Goal: Transaction & Acquisition: Purchase product/service

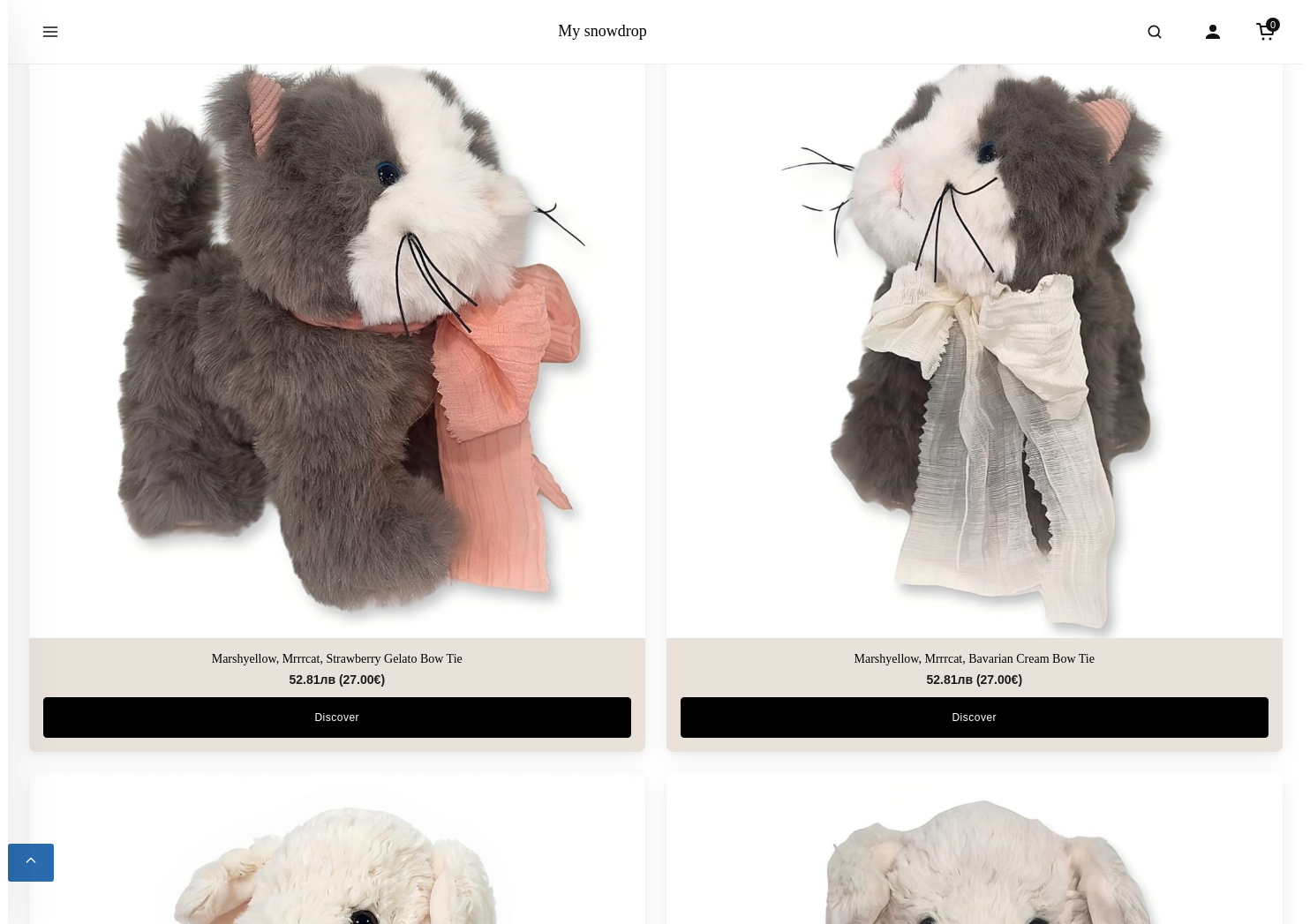
scroll to position [4358, 0]
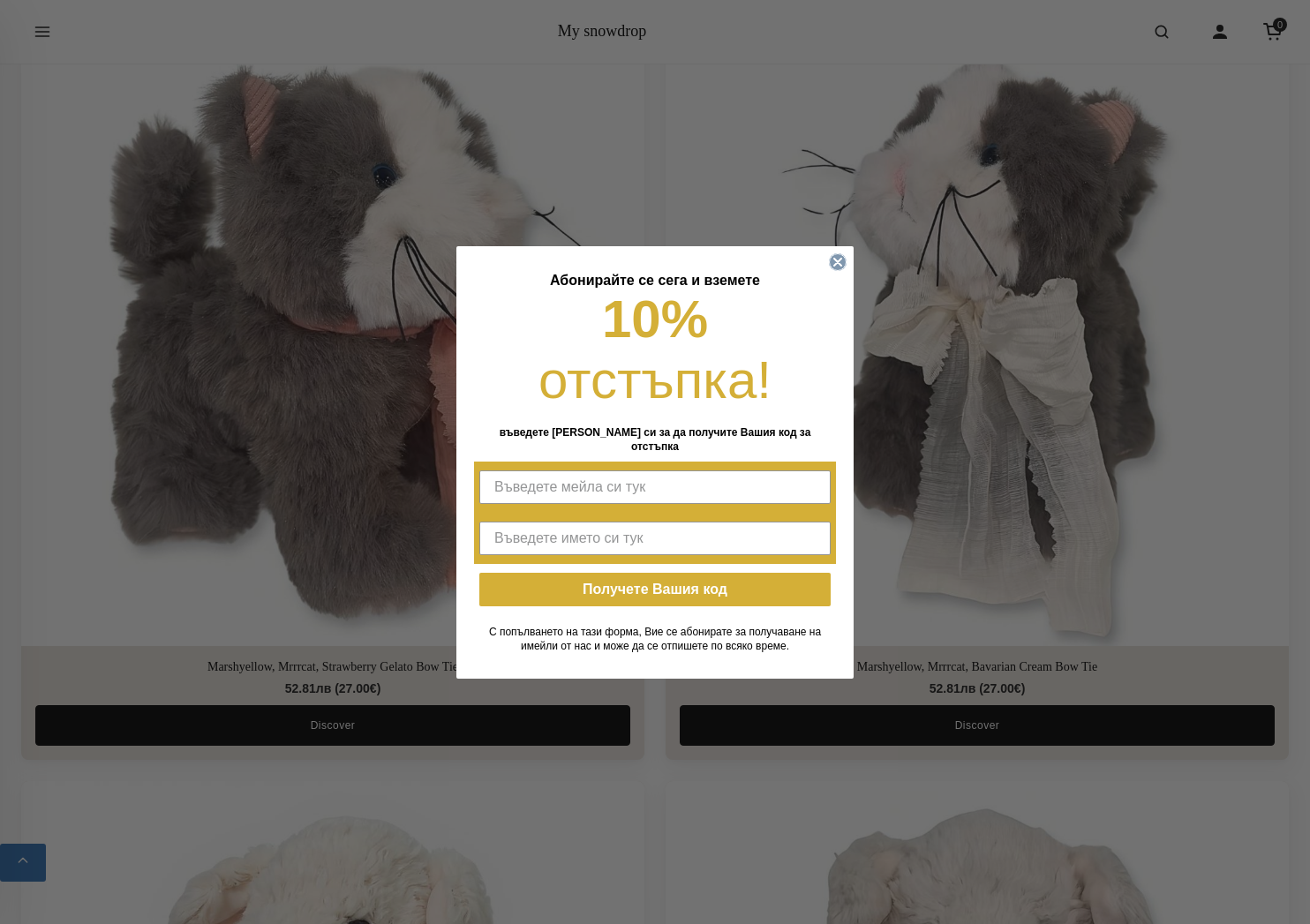
click at [838, 265] on circle "Close dialog" at bounding box center [837, 261] width 17 height 17
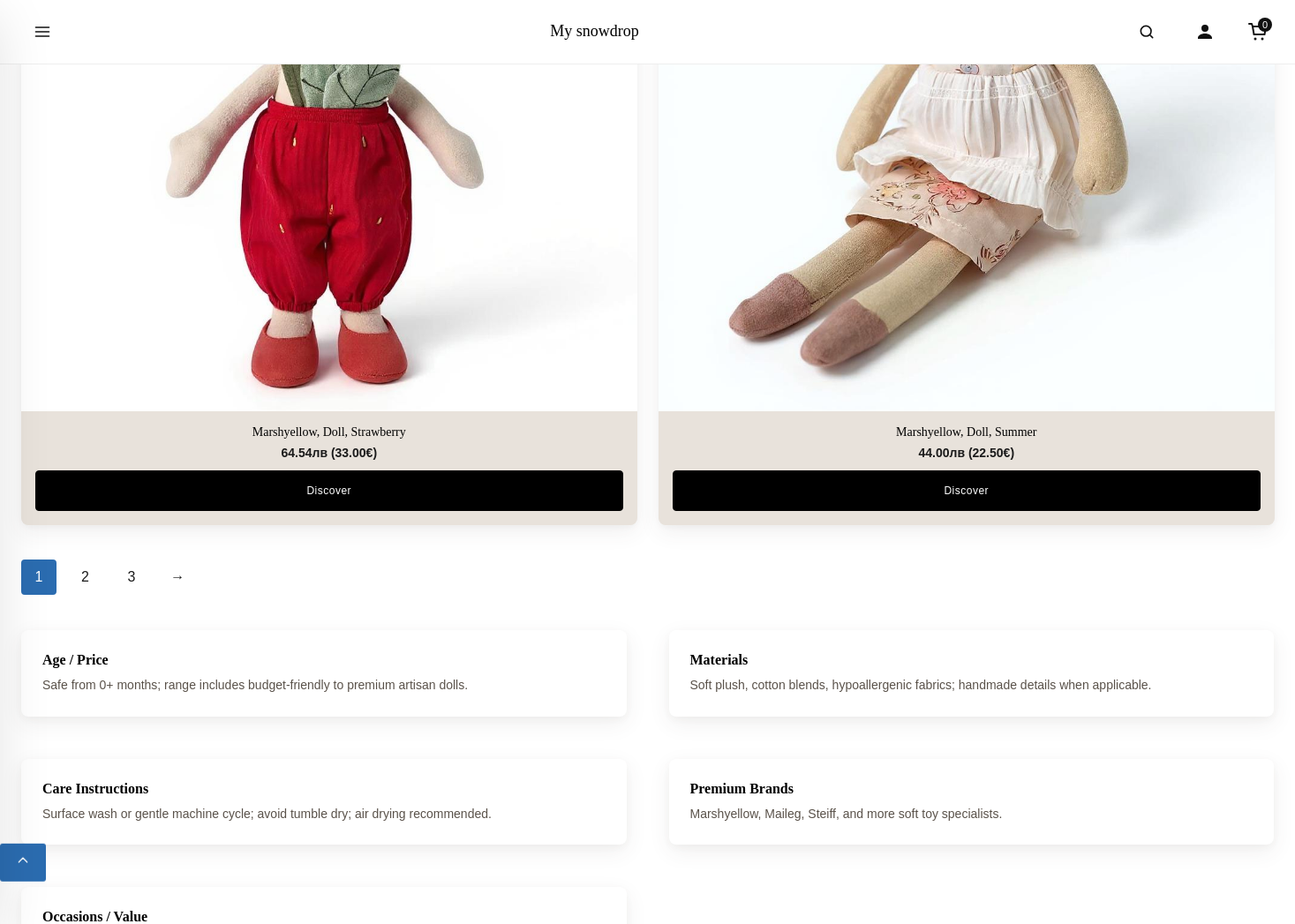
scroll to position [6390, 0]
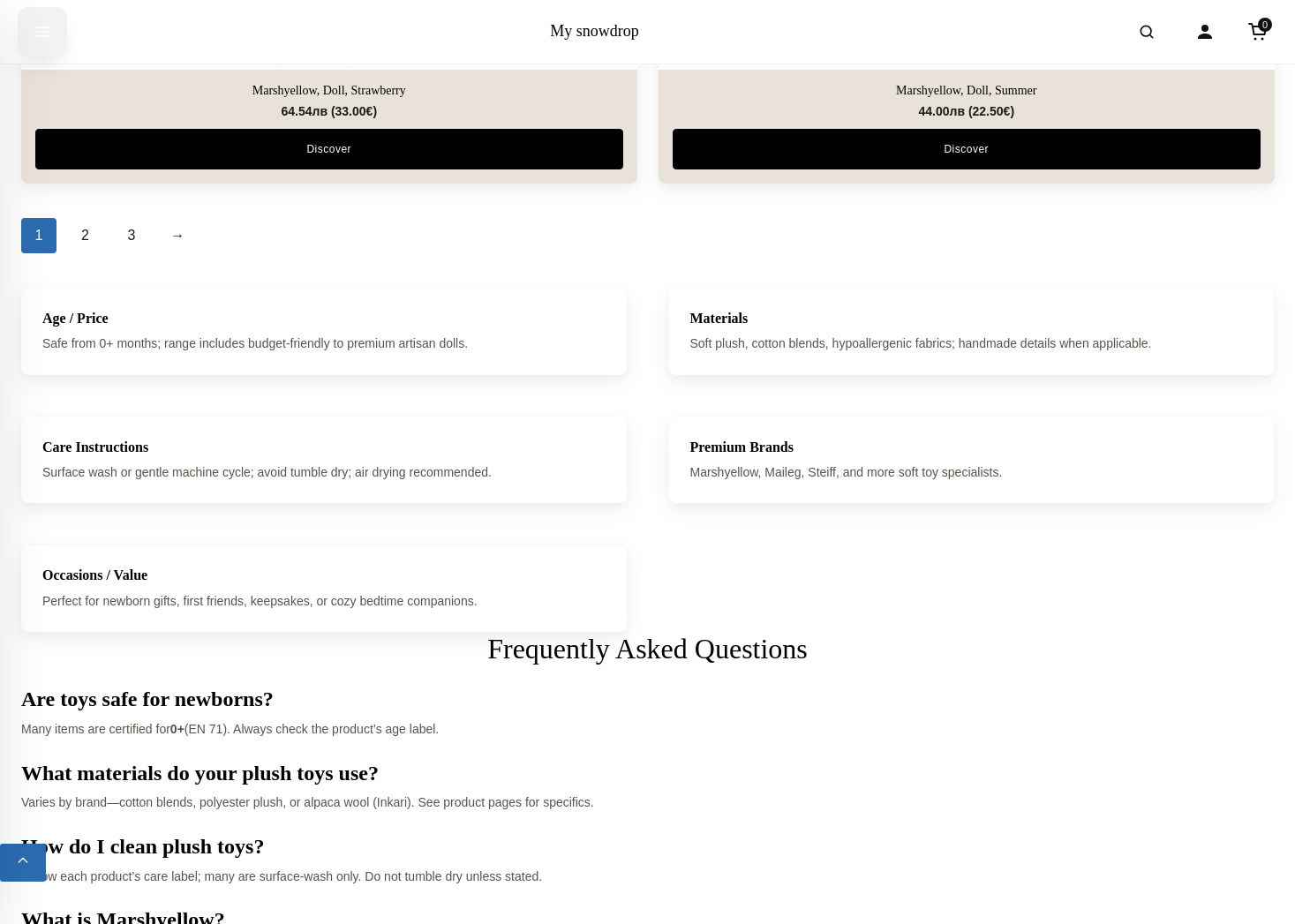
click at [39, 35] on icon "Open menu" at bounding box center [42, 31] width 18 height 32
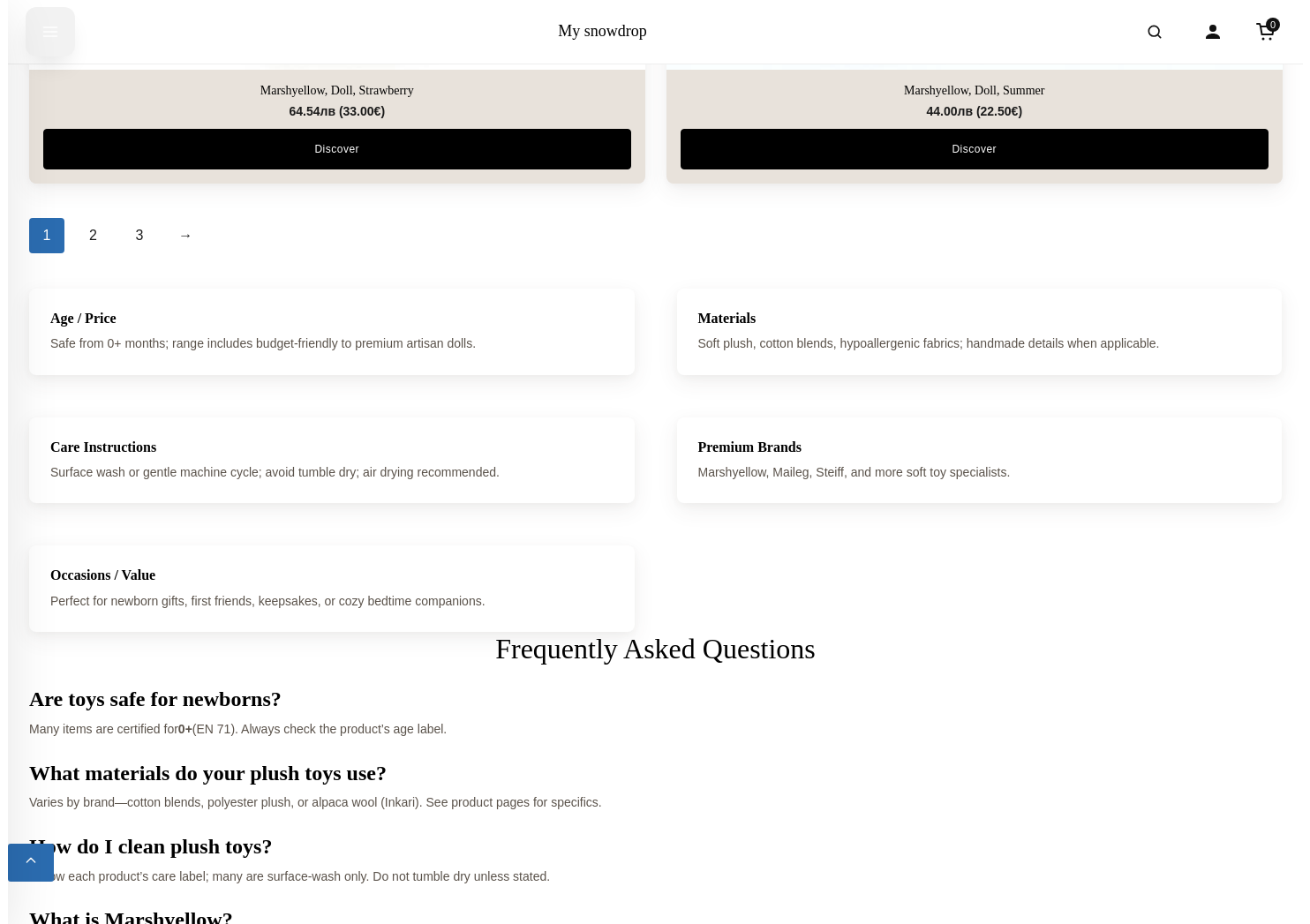
scroll to position [6443, 0]
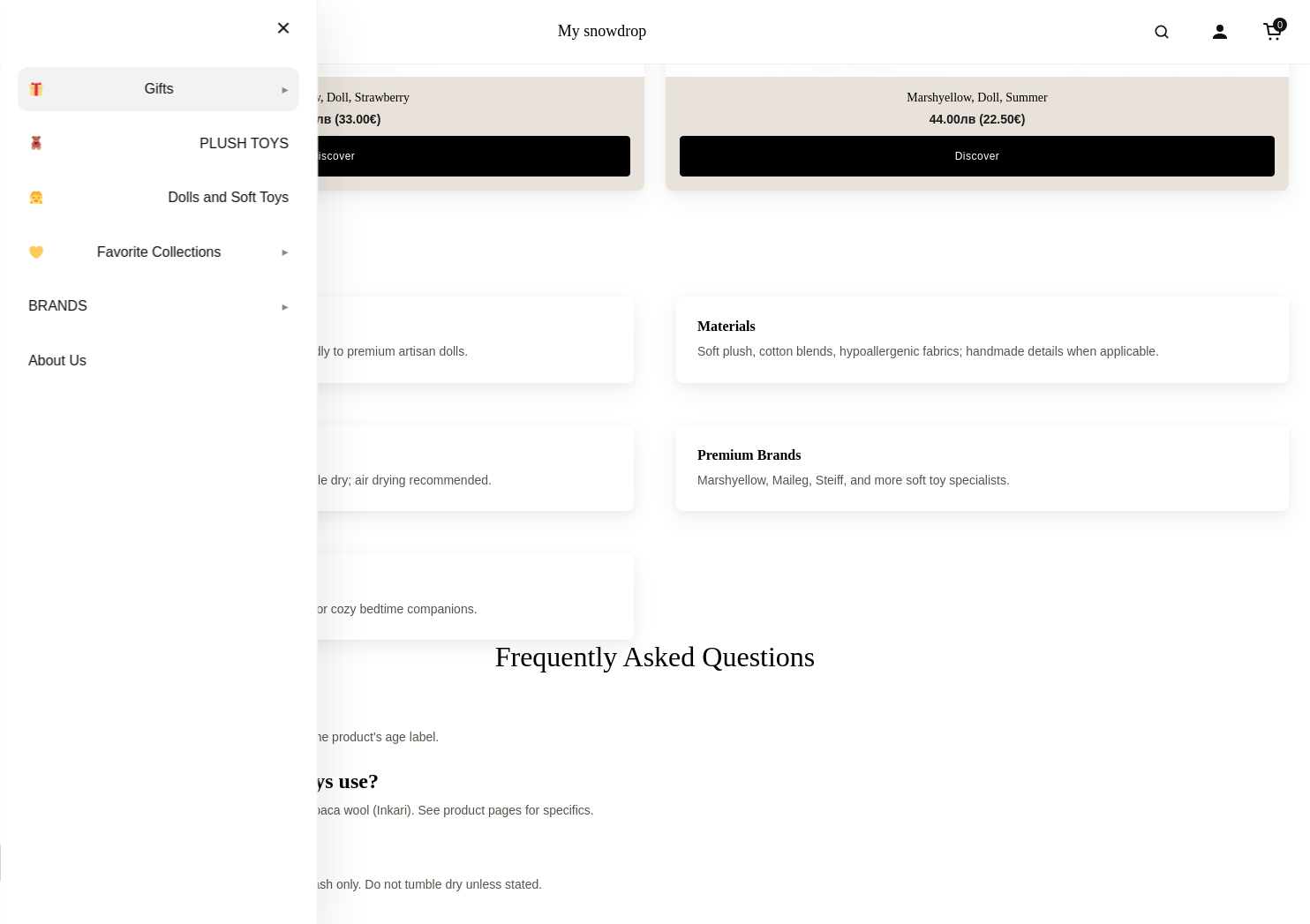
click at [229, 89] on link "Gifts" at bounding box center [158, 89] width 282 height 44
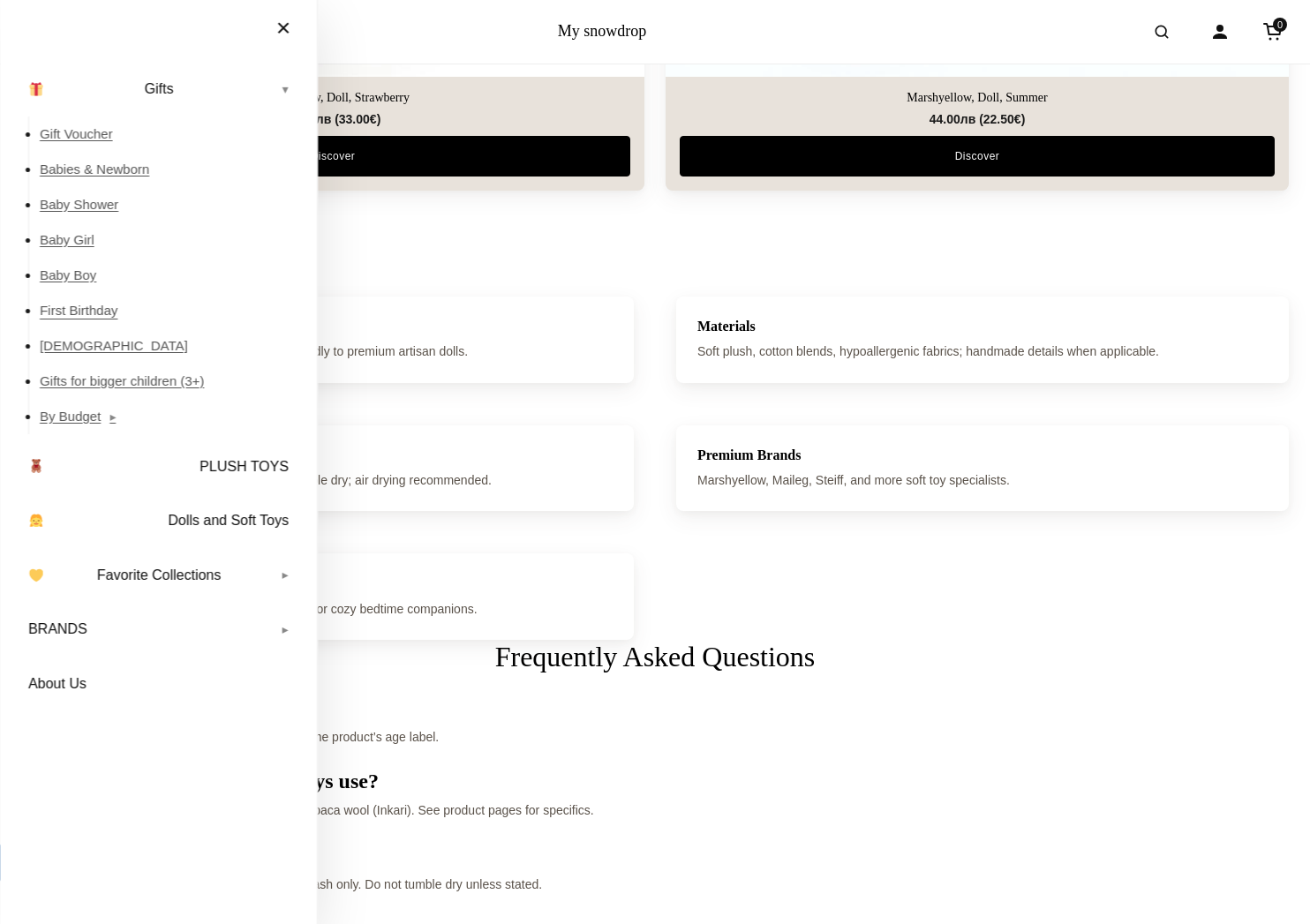
click at [72, 307] on link "First Birthday" at bounding box center [170, 311] width 259 height 35
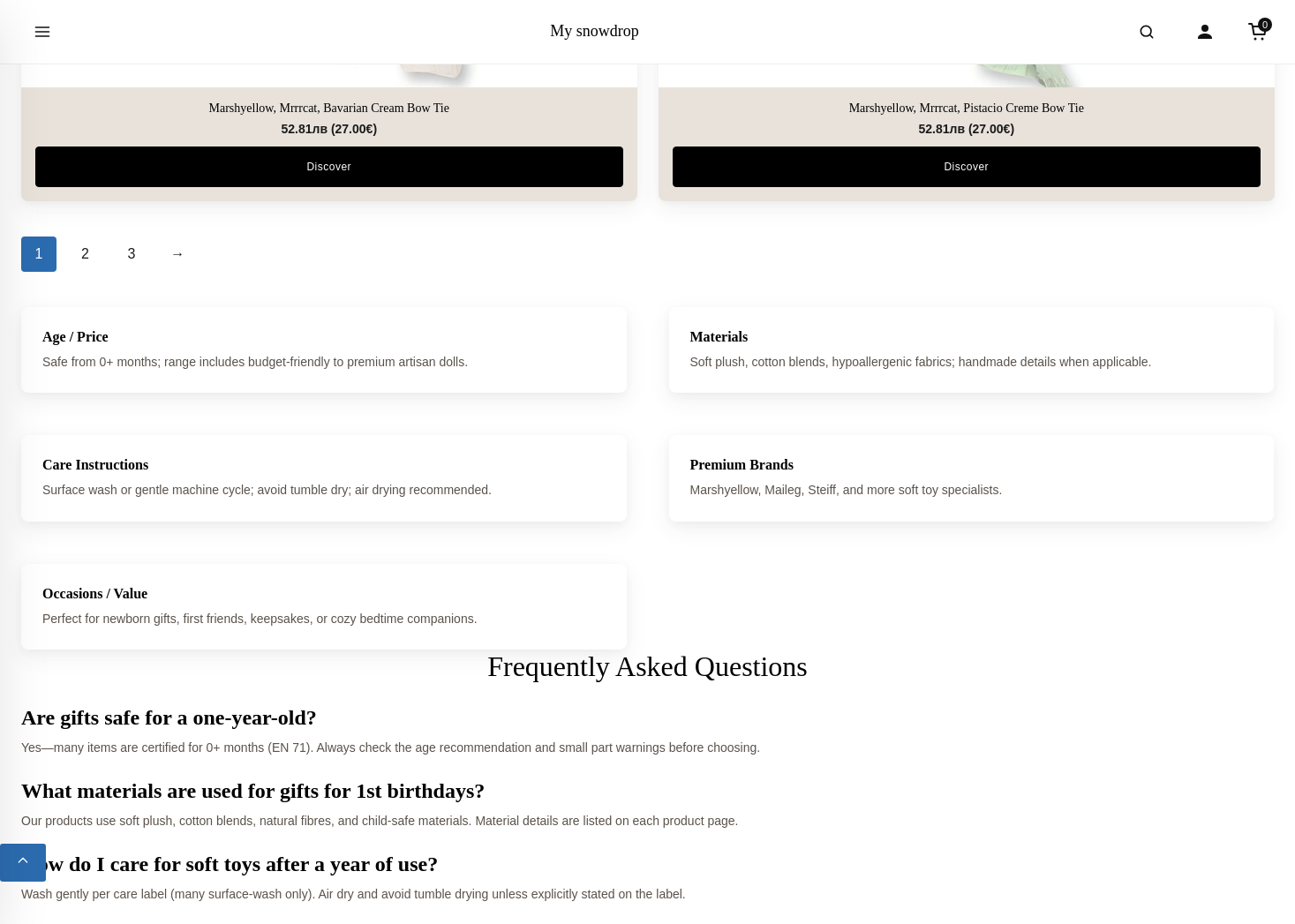
scroll to position [6300, 0]
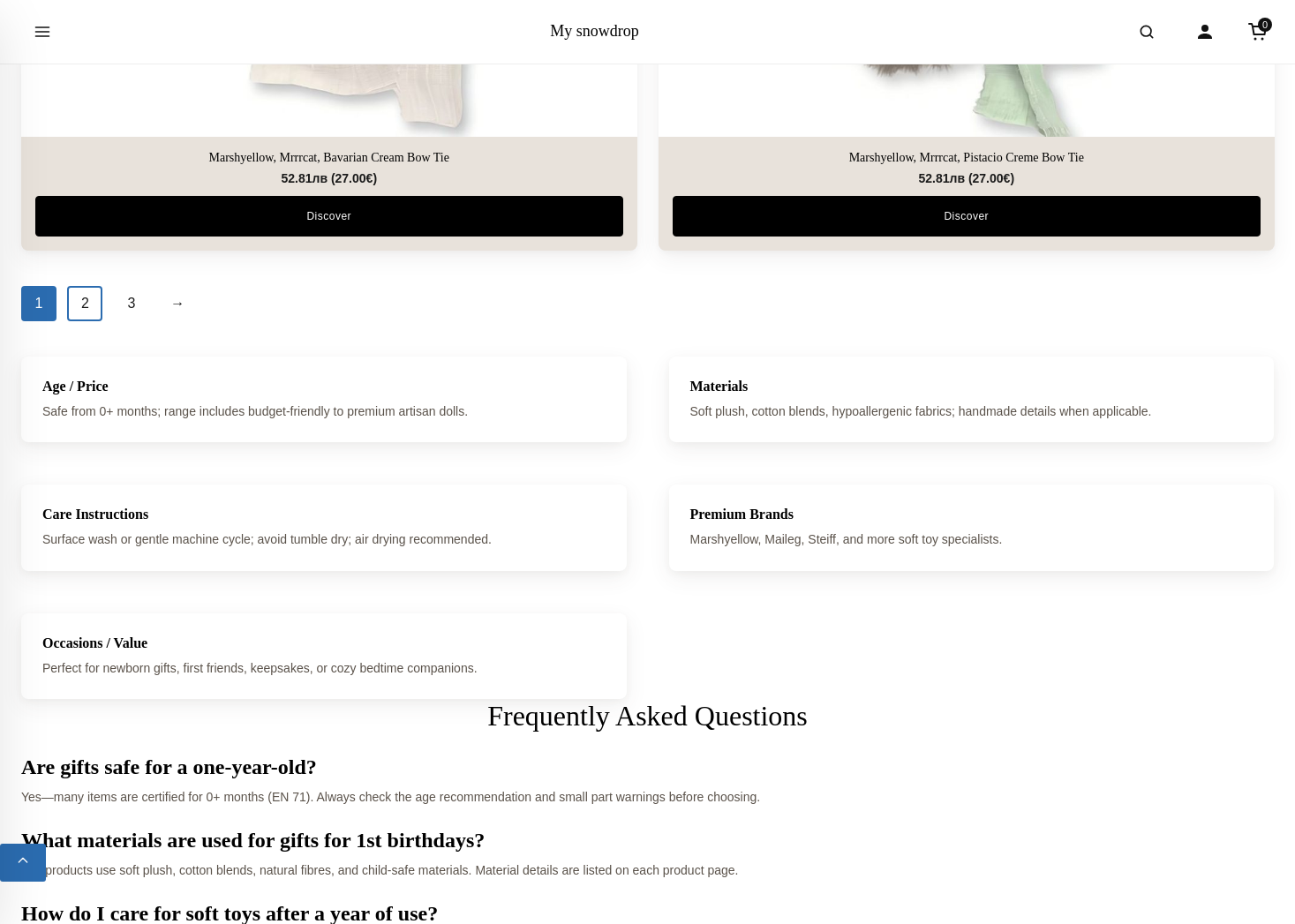
click at [93, 303] on link "2" at bounding box center [85, 303] width 35 height 35
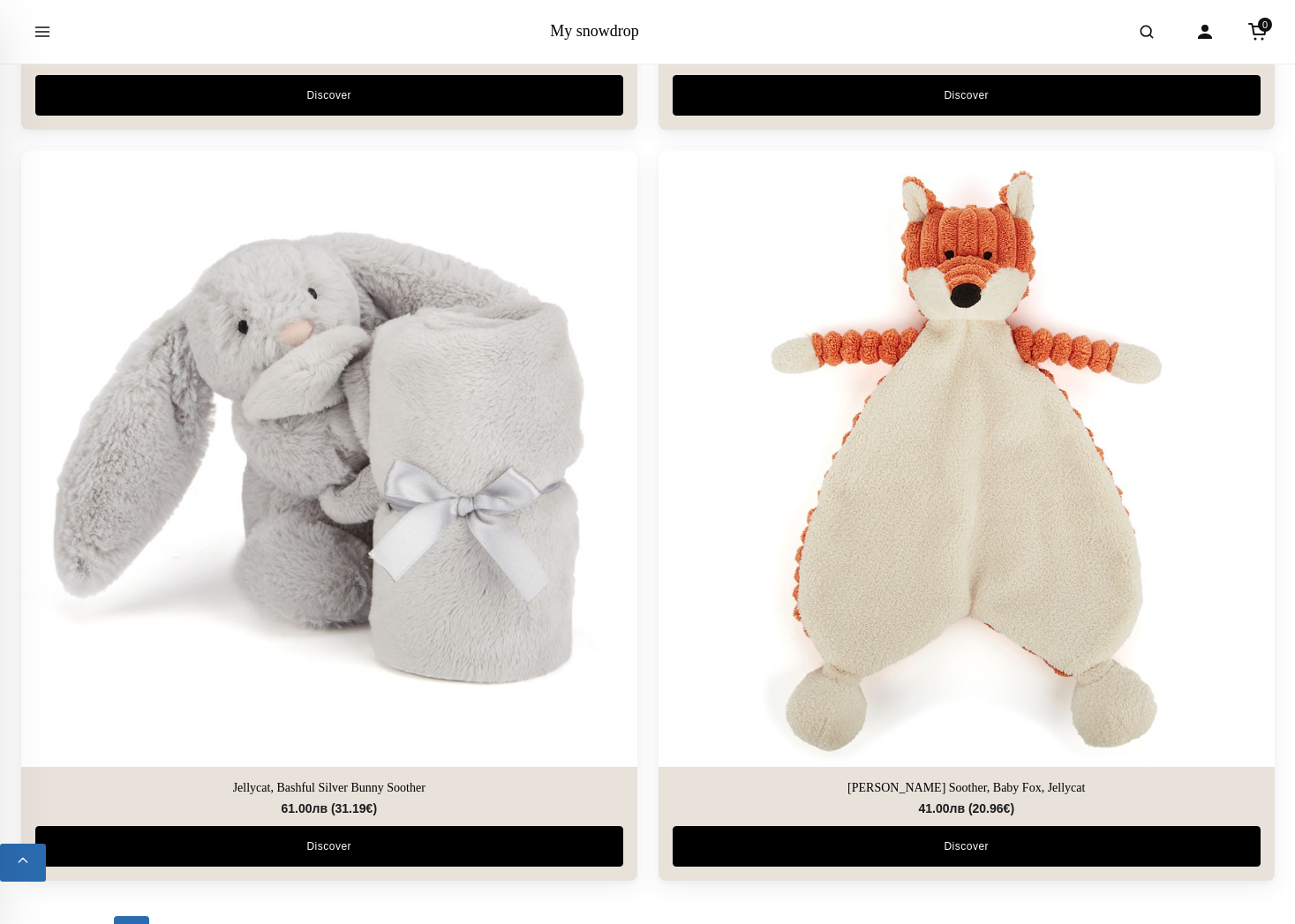
scroll to position [6300, 0]
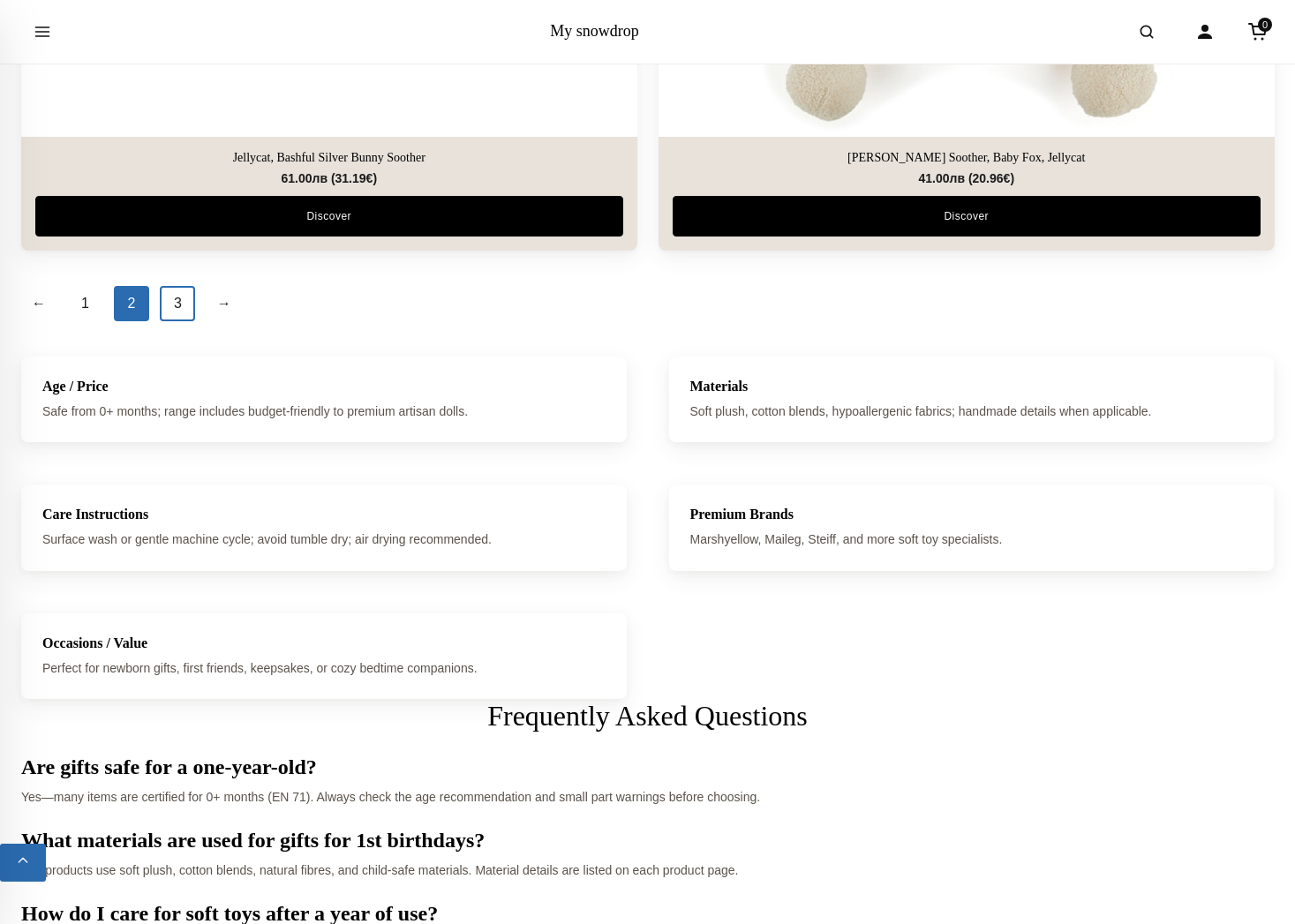
click at [170, 299] on link "3" at bounding box center [177, 303] width 35 height 35
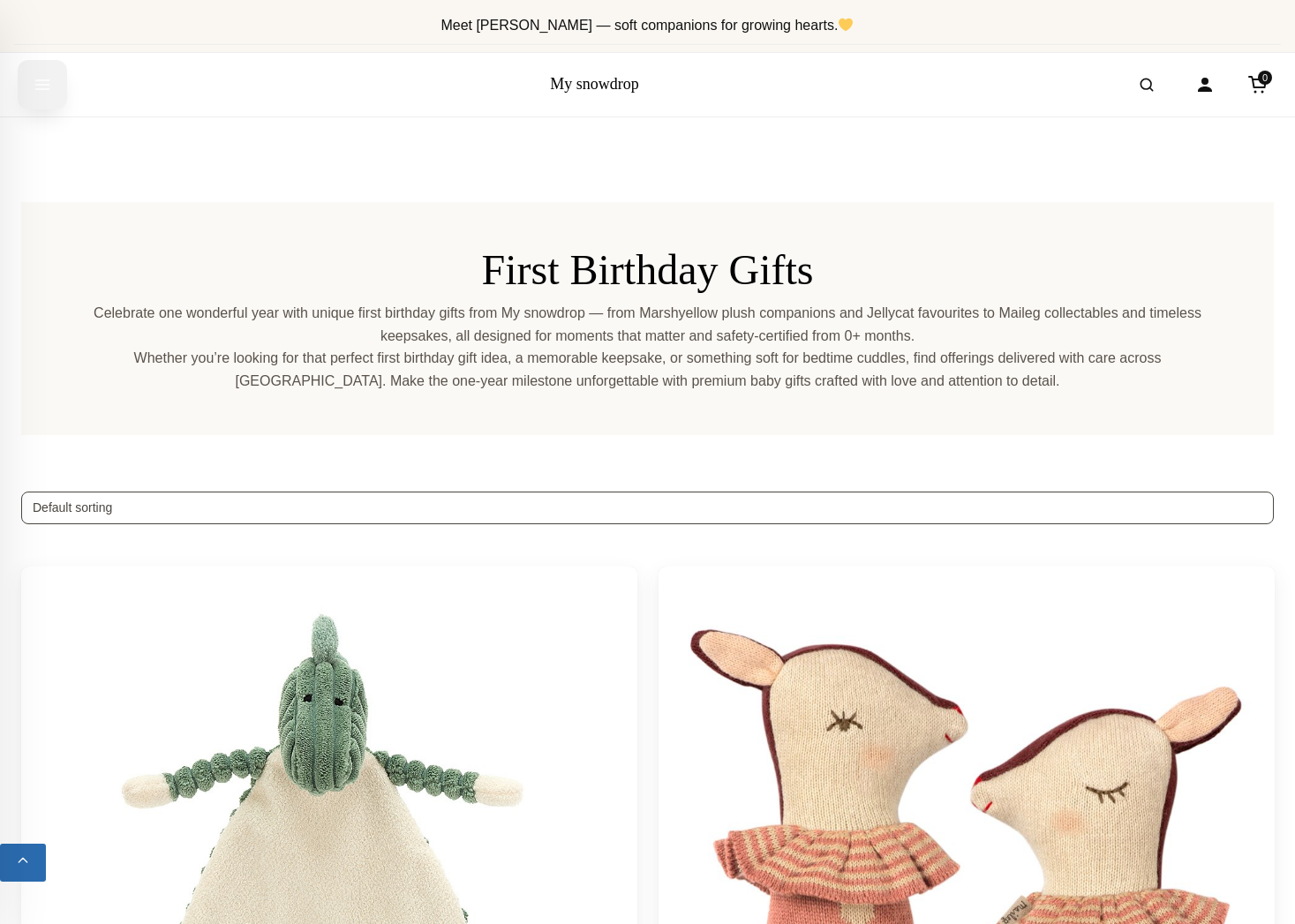
click at [38, 79] on icon "Open menu" at bounding box center [42, 85] width 18 height 32
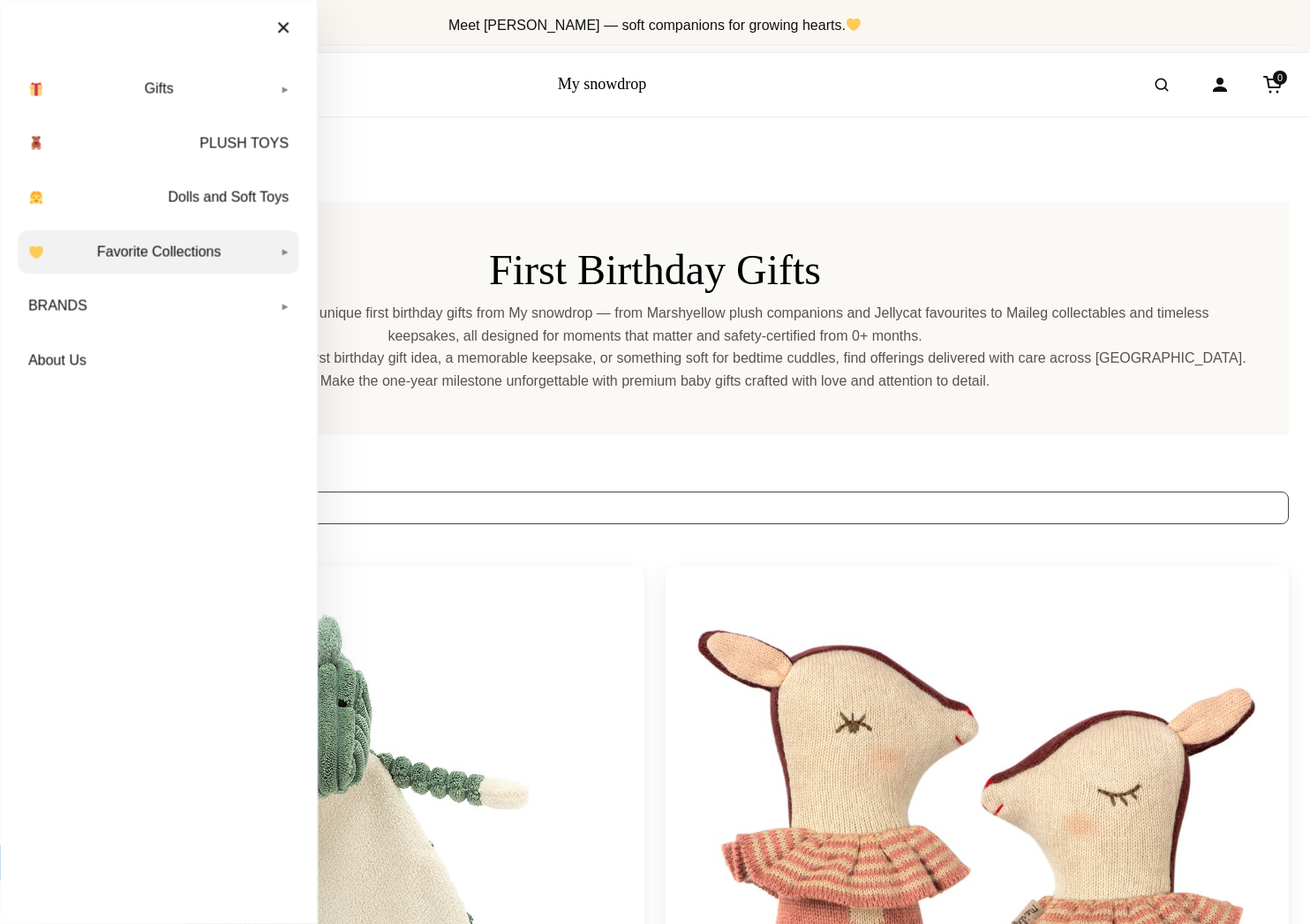
click at [150, 247] on link "Favorite Collections" at bounding box center [158, 251] width 282 height 44
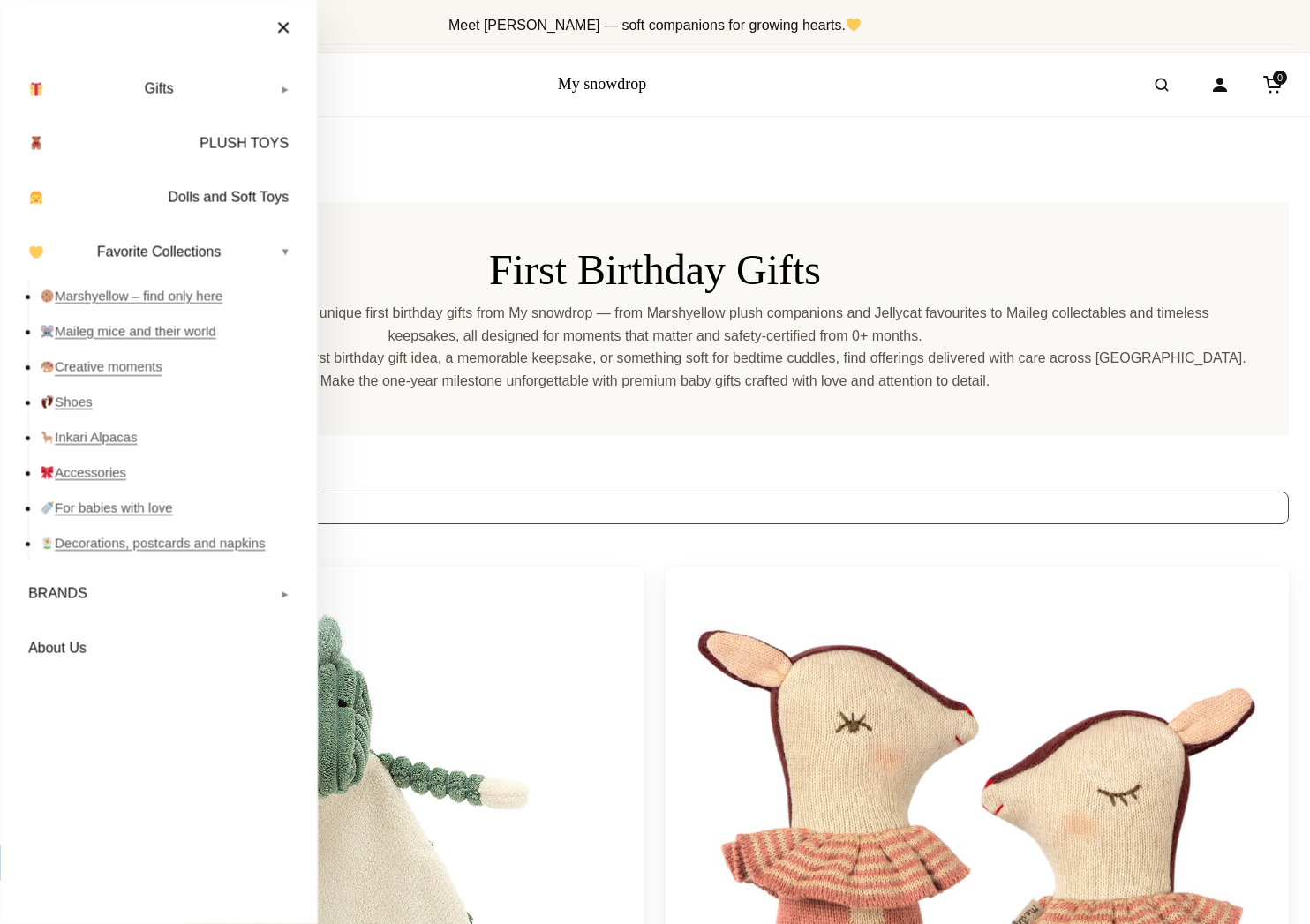
click at [122, 365] on link "Creative moments" at bounding box center [170, 367] width 259 height 35
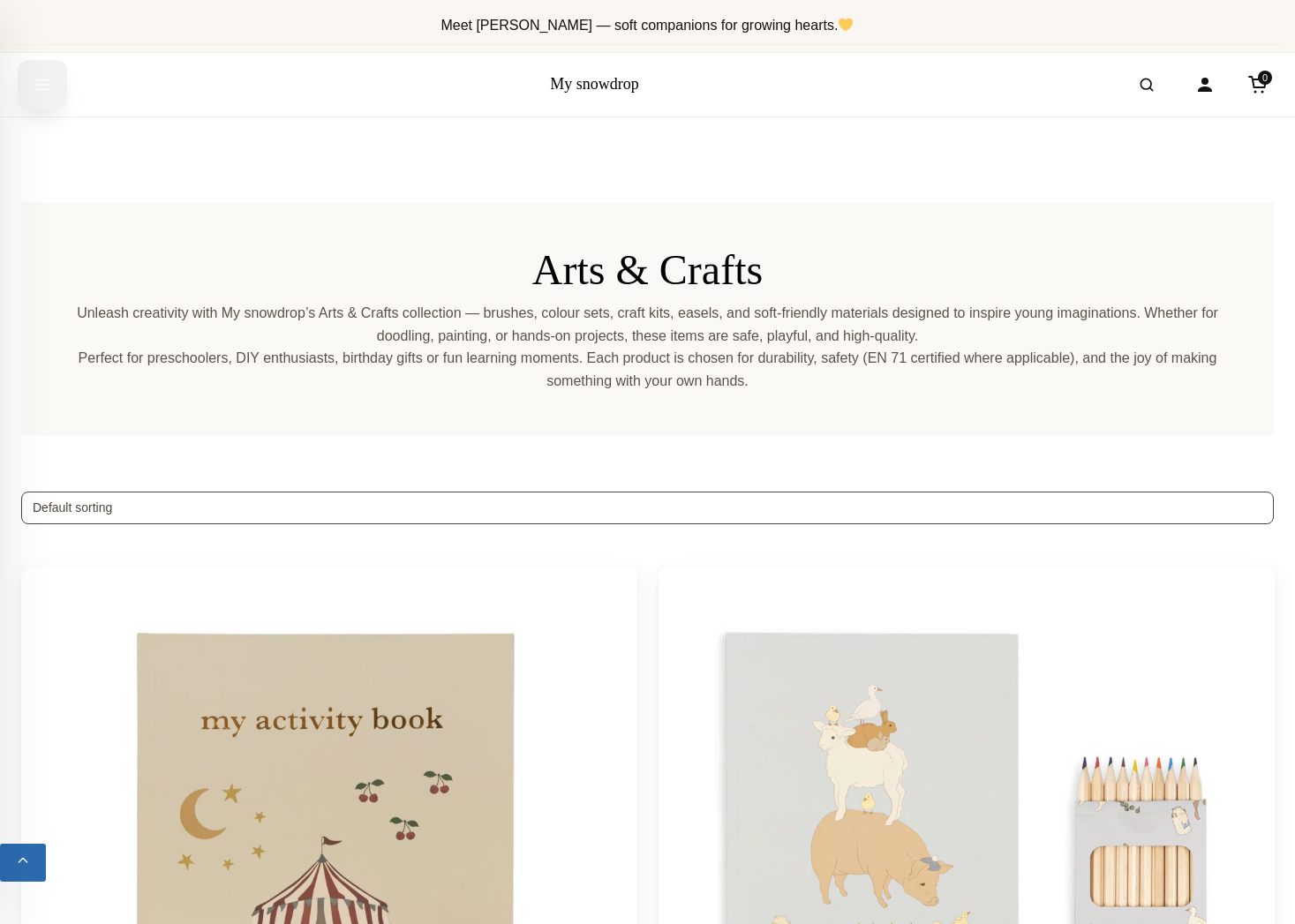
click at [49, 90] on icon "Open menu" at bounding box center [42, 85] width 18 height 32
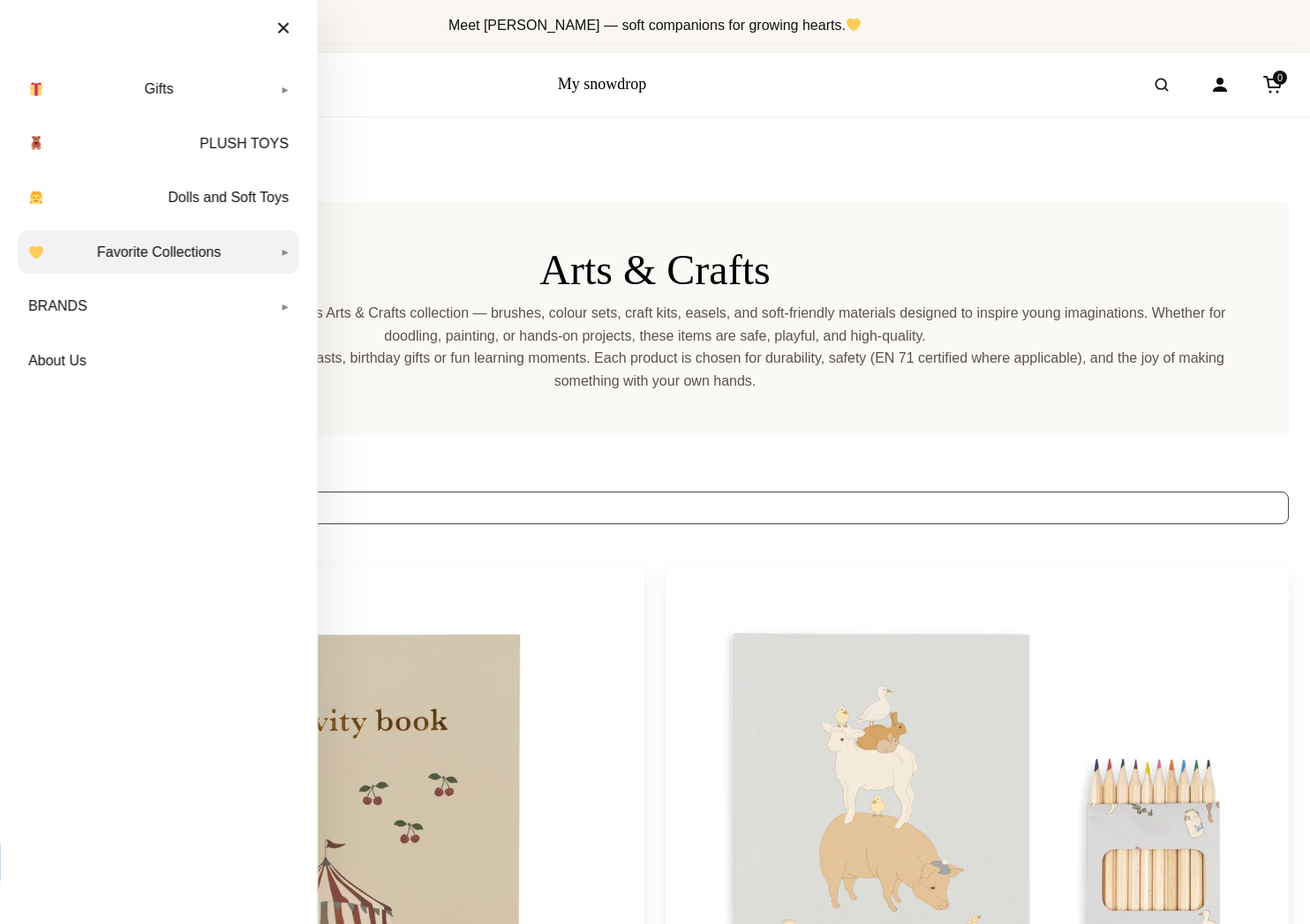
click at [261, 253] on link "Favorite Collections" at bounding box center [158, 251] width 282 height 44
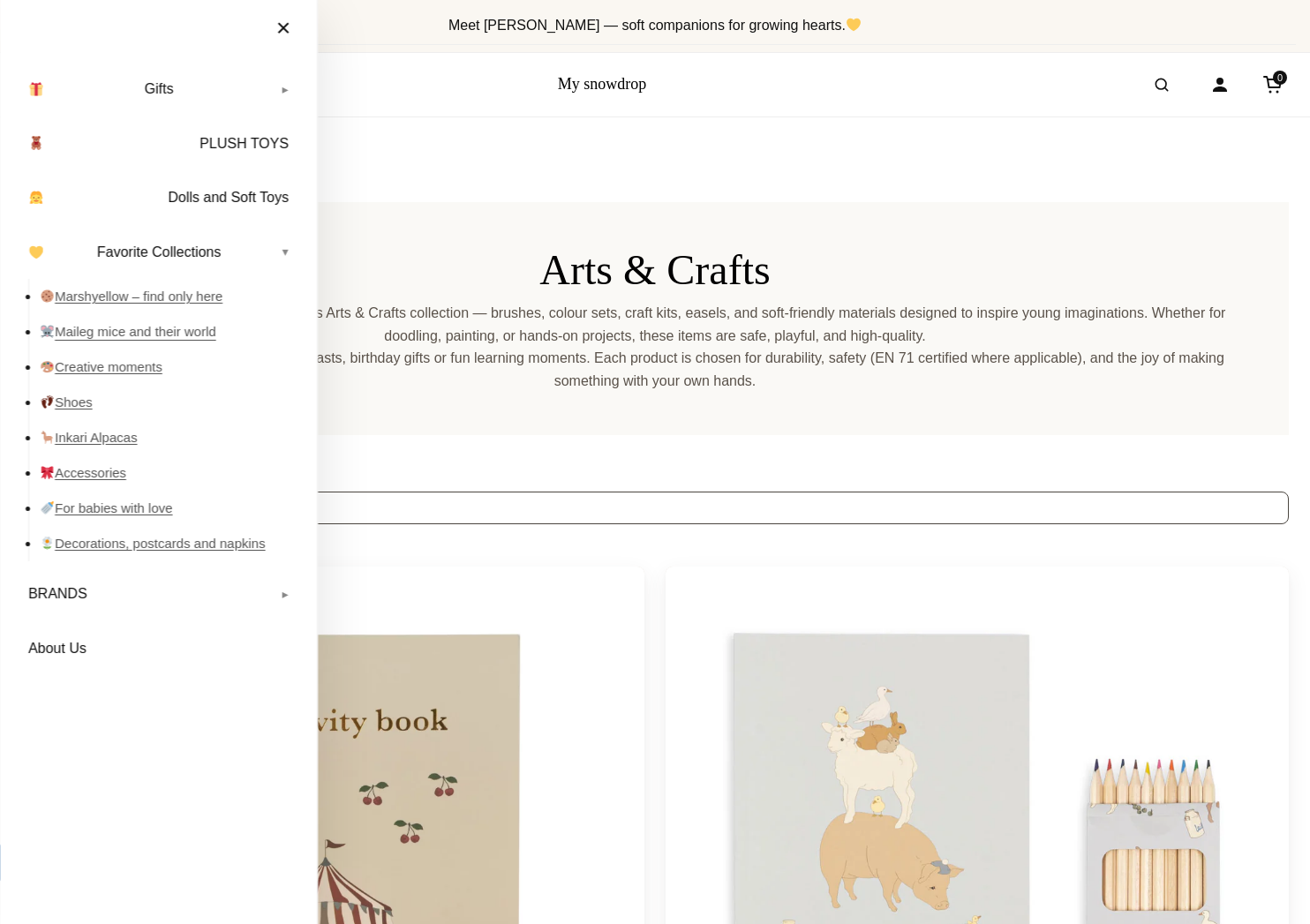
click at [162, 333] on link "Maileg mice and their world" at bounding box center [170, 331] width 259 height 35
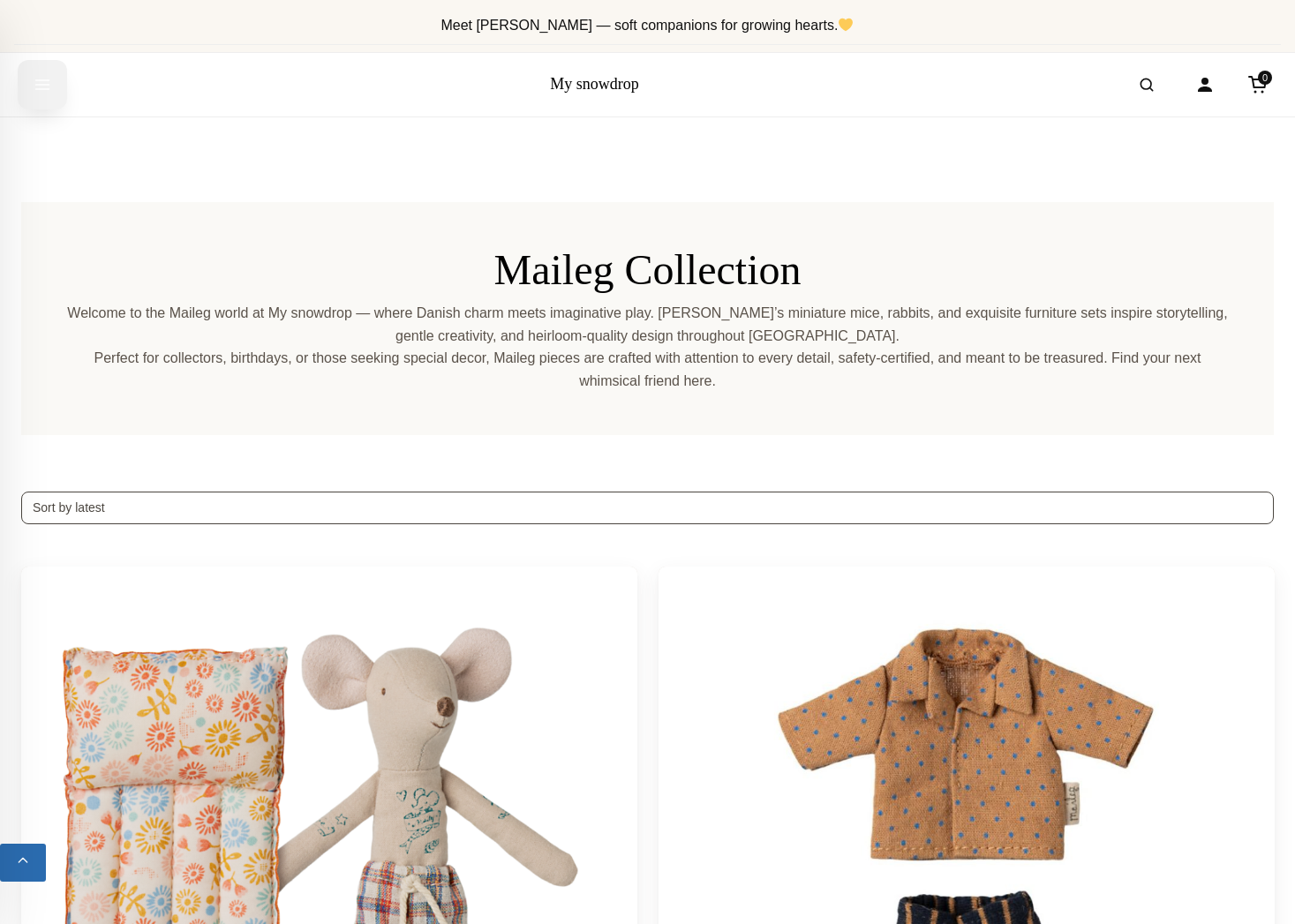
click at [42, 67] on button "Open menu" at bounding box center [42, 85] width 50 height 50
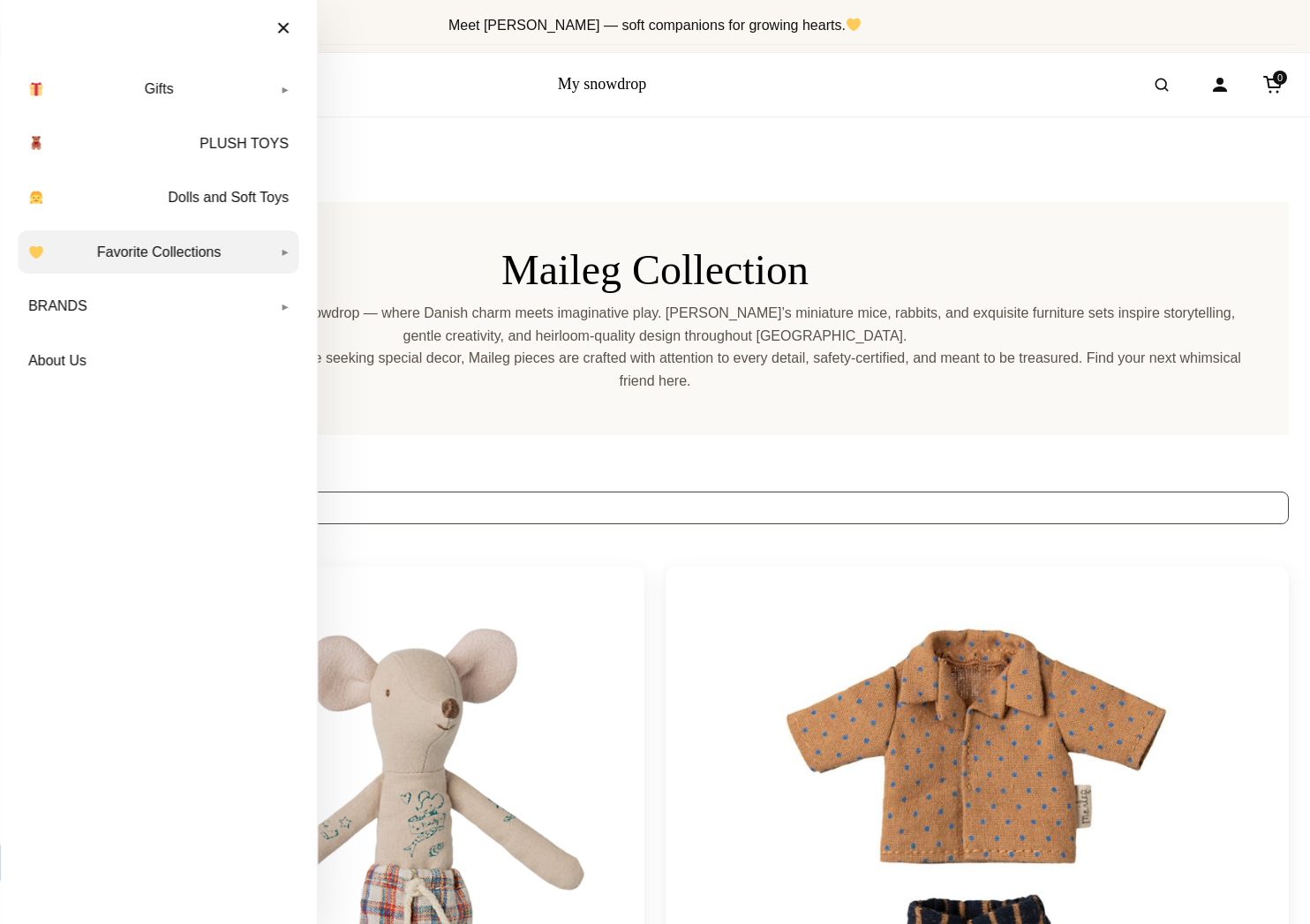
click at [169, 252] on link "Favorite Collections" at bounding box center [158, 251] width 282 height 44
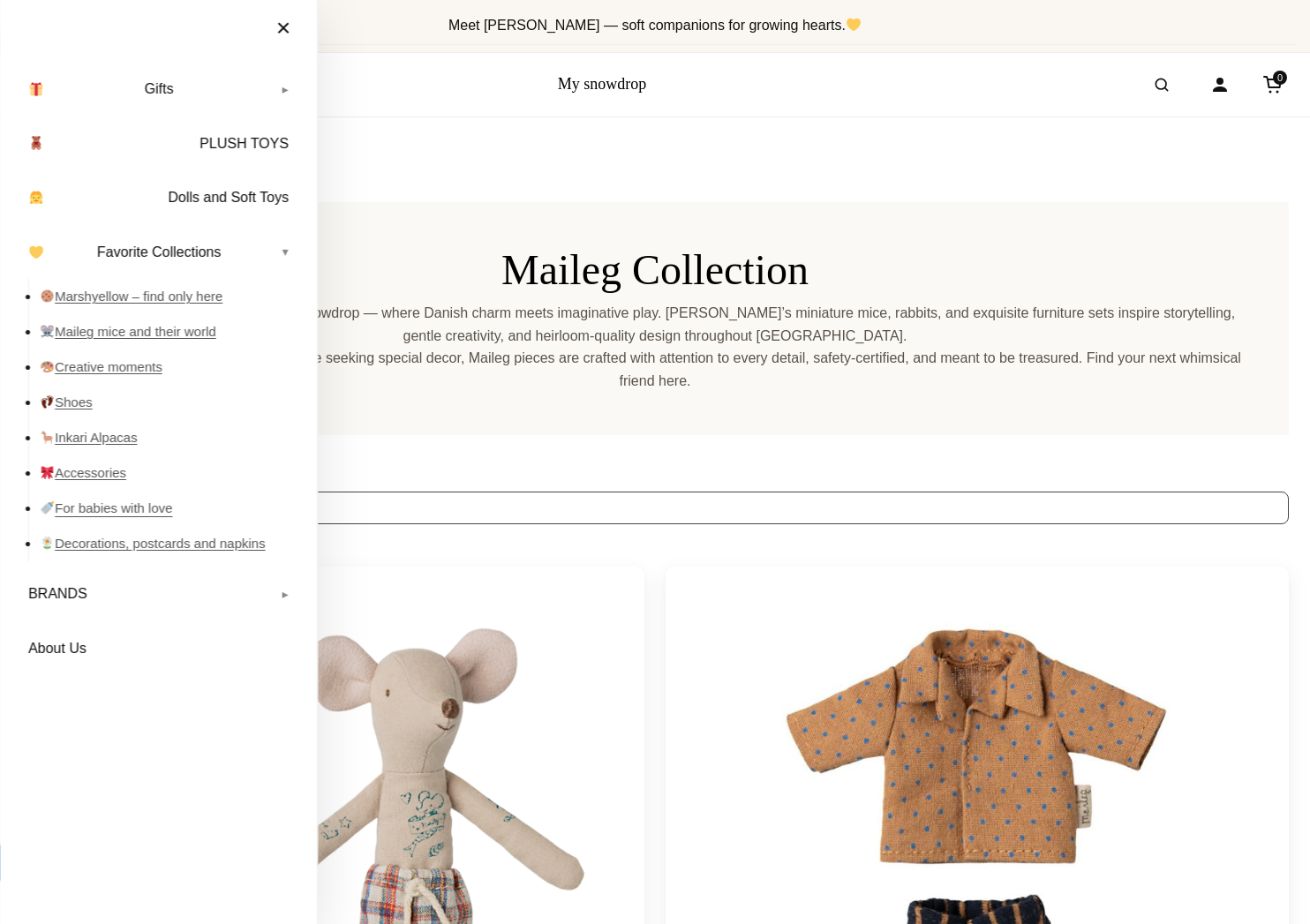
click at [144, 504] on link "For babies with love" at bounding box center [170, 508] width 259 height 35
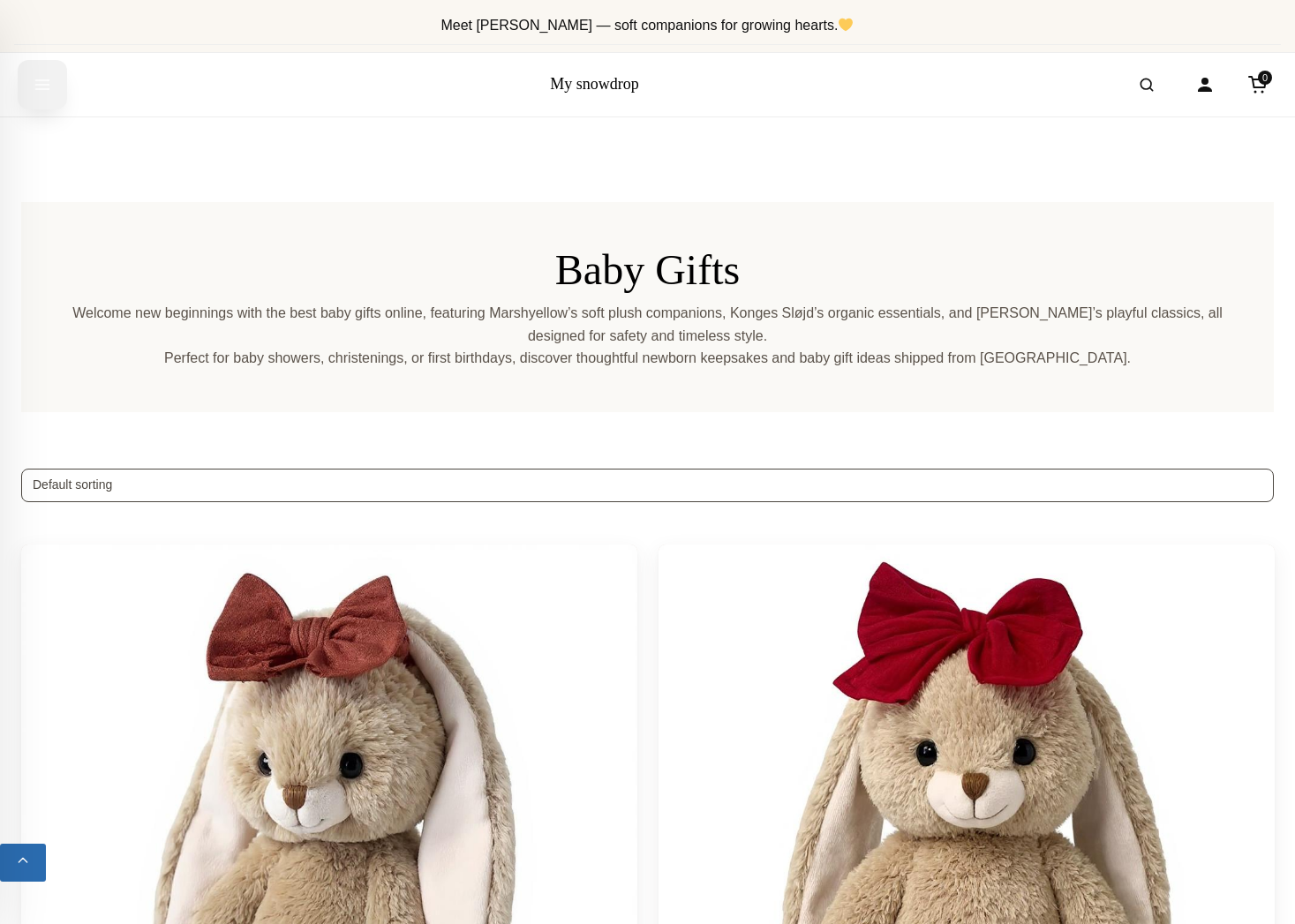
click at [46, 83] on icon "Open menu" at bounding box center [42, 85] width 18 height 32
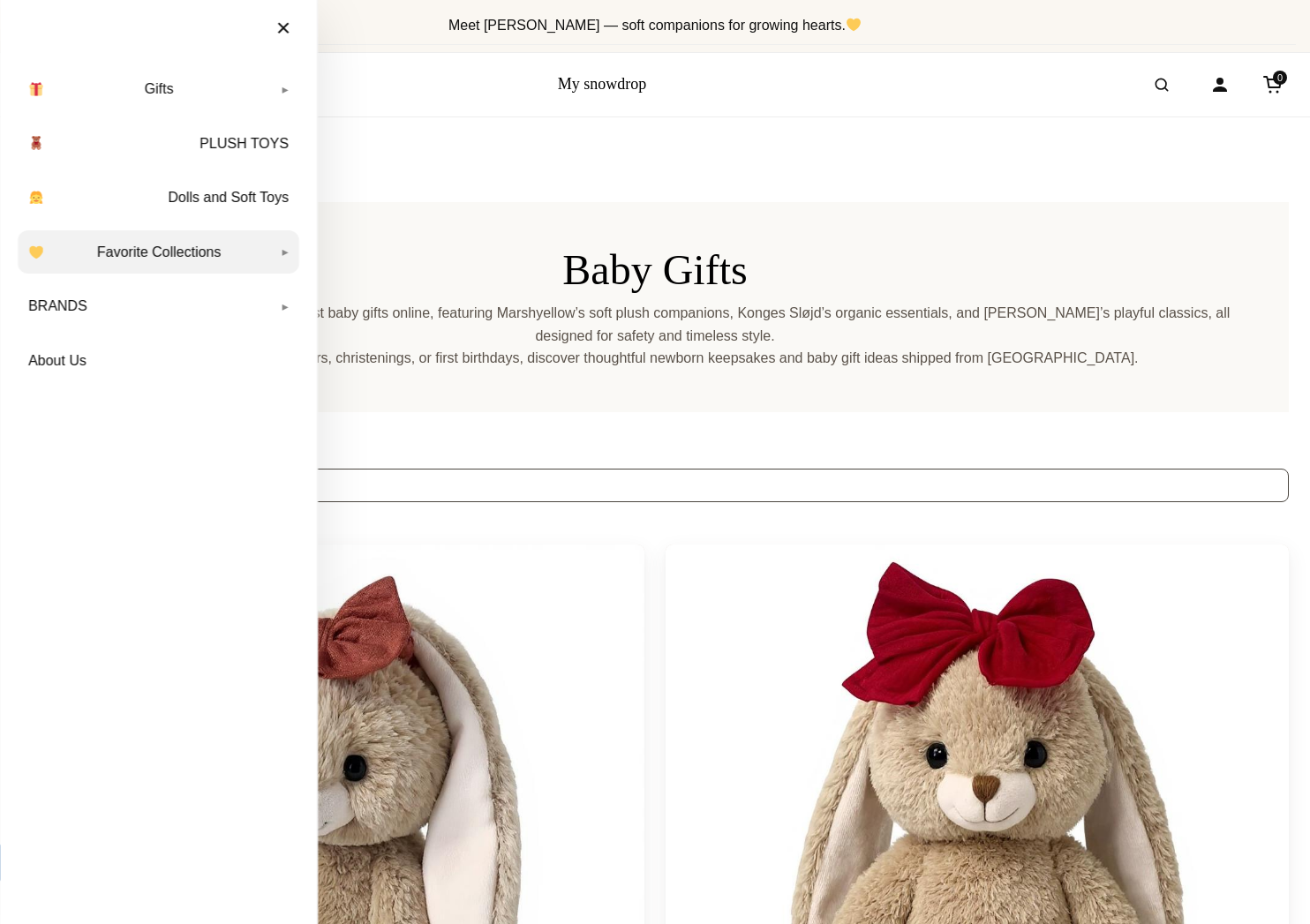
click at [144, 250] on link "Favorite Collections" at bounding box center [158, 251] width 282 height 44
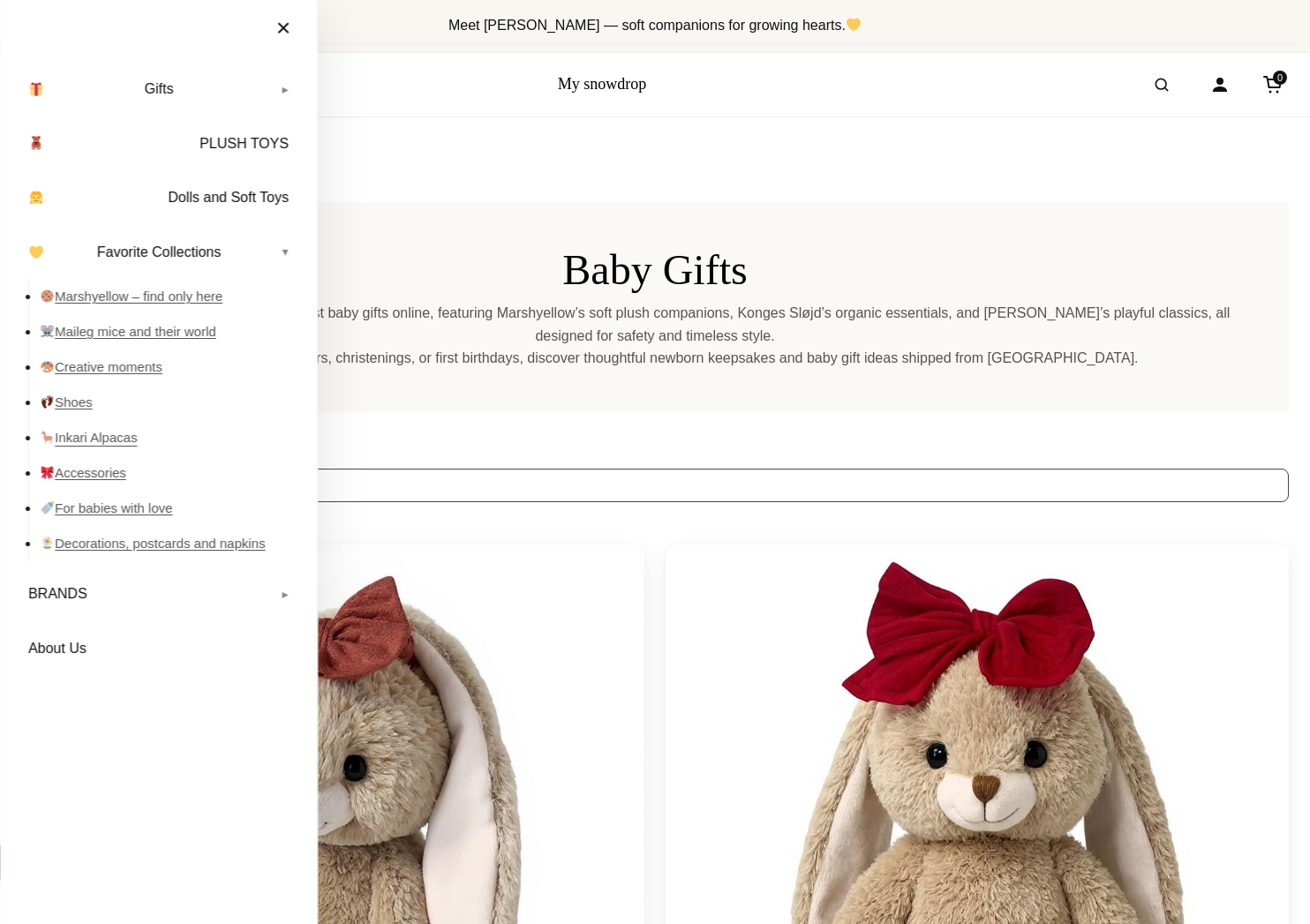
click at [91, 443] on link "Inkari Alpacas" at bounding box center [170, 438] width 259 height 35
